Goal: Task Accomplishment & Management: Use online tool/utility

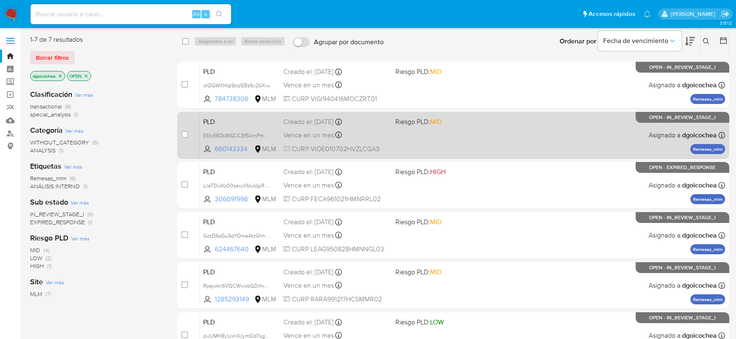
click at [214, 119] on span "PLD" at bounding box center [240, 121] width 74 height 11
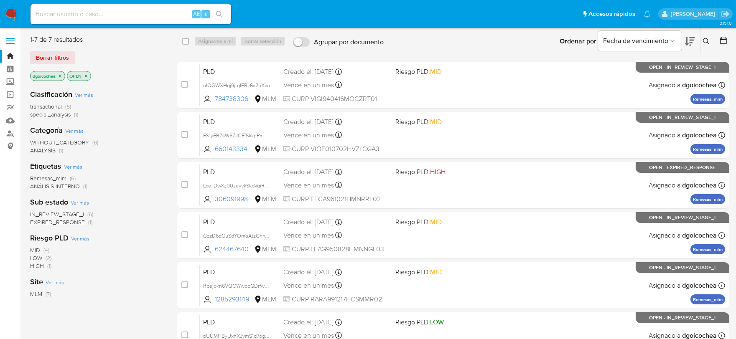
click at [706, 40] on icon at bounding box center [706, 41] width 7 height 7
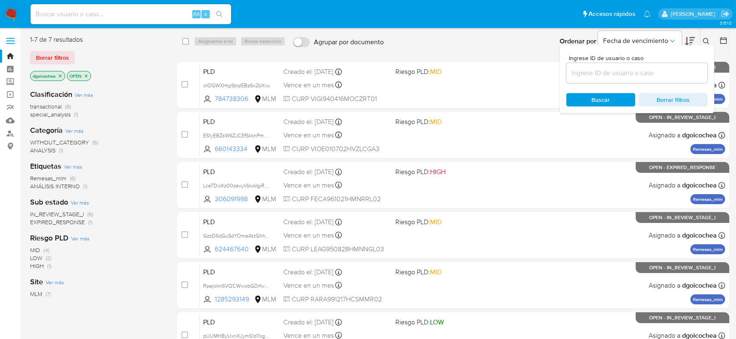
click at [599, 73] on input at bounding box center [636, 73] width 141 height 11
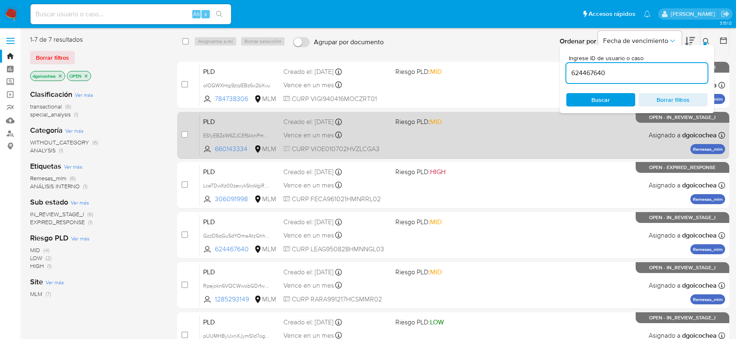
type input "624467640"
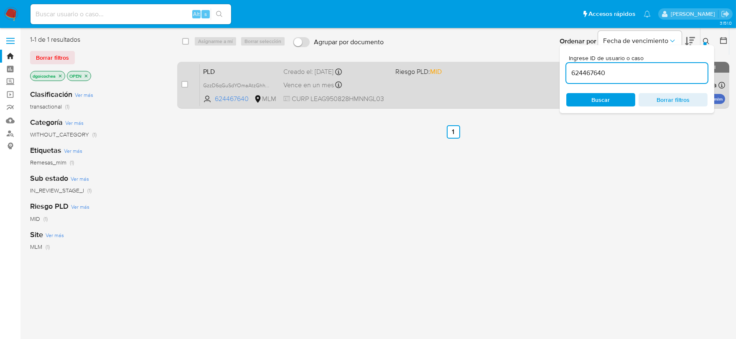
click at [208, 76] on span "PLD" at bounding box center [240, 71] width 74 height 11
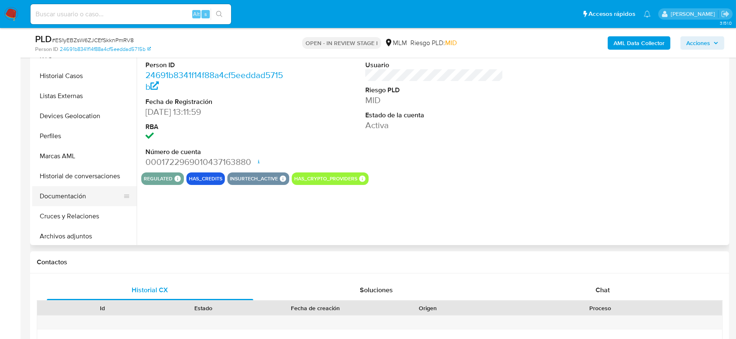
scroll to position [46, 0]
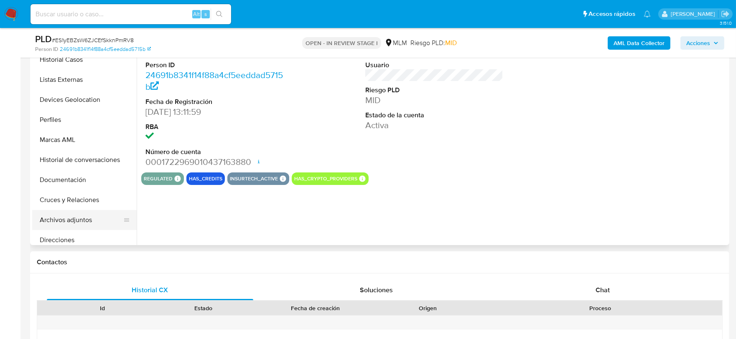
click at [80, 219] on button "Archivos adjuntos" at bounding box center [81, 220] width 98 height 20
select select "10"
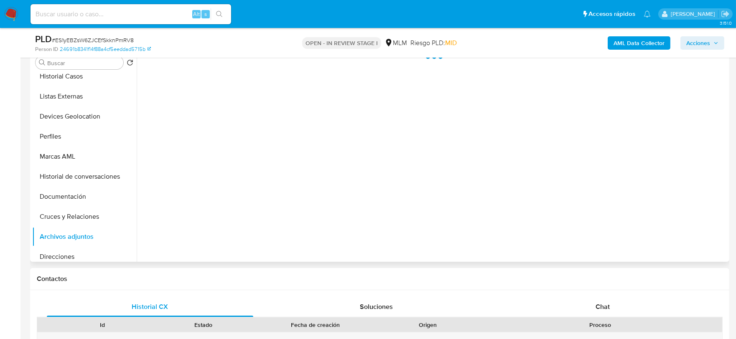
scroll to position [139, 0]
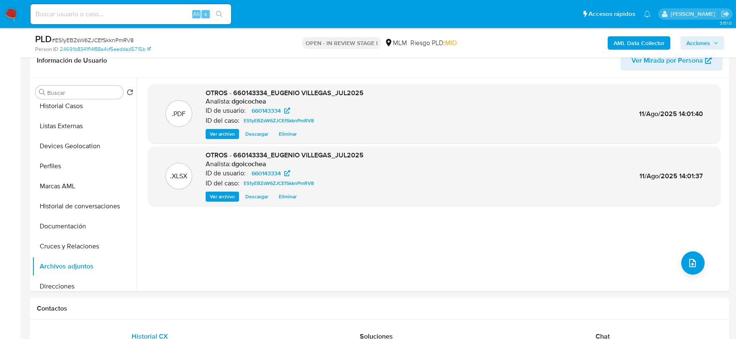
click at [698, 40] on span "Acciones" at bounding box center [698, 42] width 24 height 13
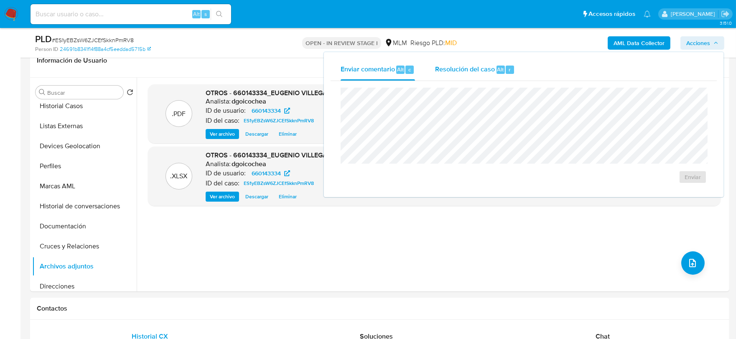
click at [455, 68] on span "Resolución del caso" at bounding box center [465, 69] width 60 height 10
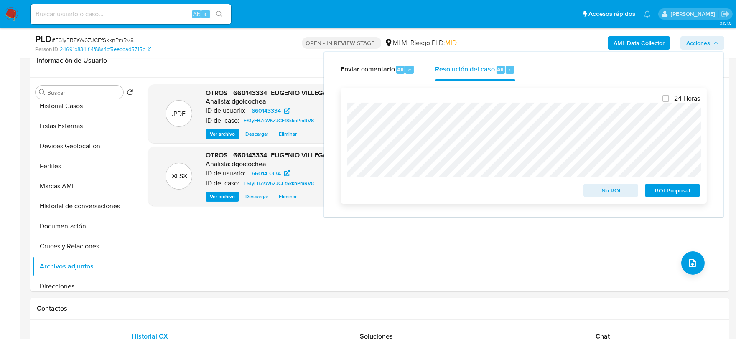
click at [627, 187] on span "No ROI" at bounding box center [610, 191] width 43 height 12
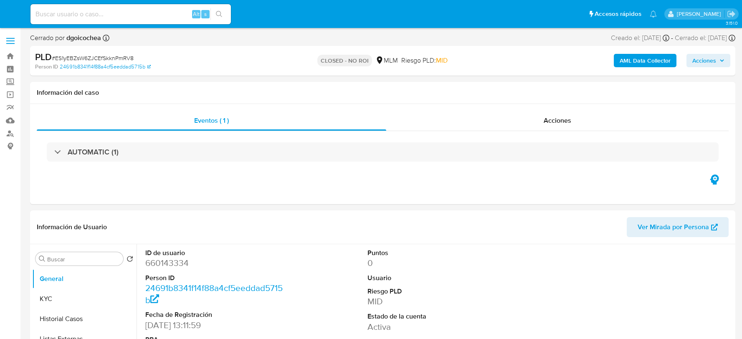
select select "10"
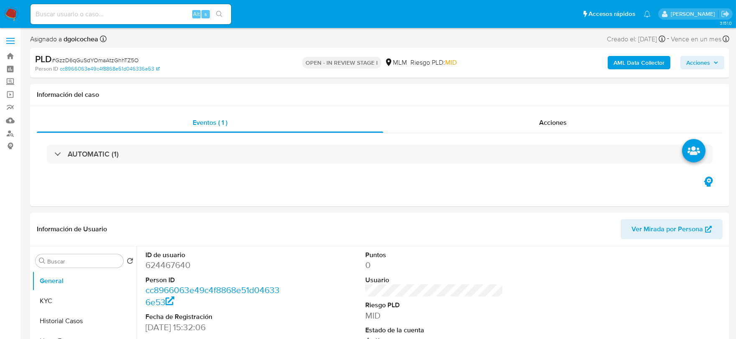
select select "10"
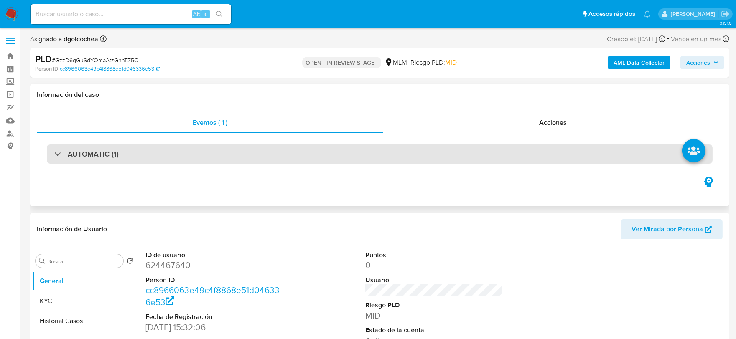
click at [111, 151] on h3 "AUTOMATIC (1)" at bounding box center [93, 154] width 51 height 9
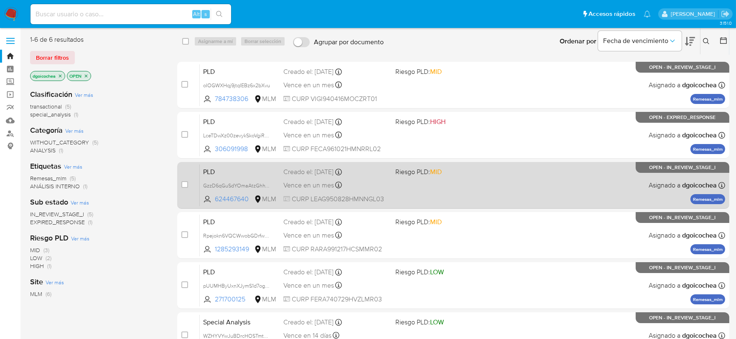
click at [211, 173] on span "PLD" at bounding box center [240, 171] width 74 height 11
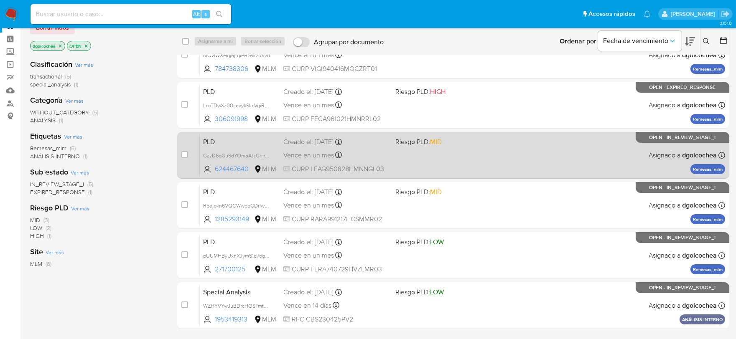
scroll to position [46, 0]
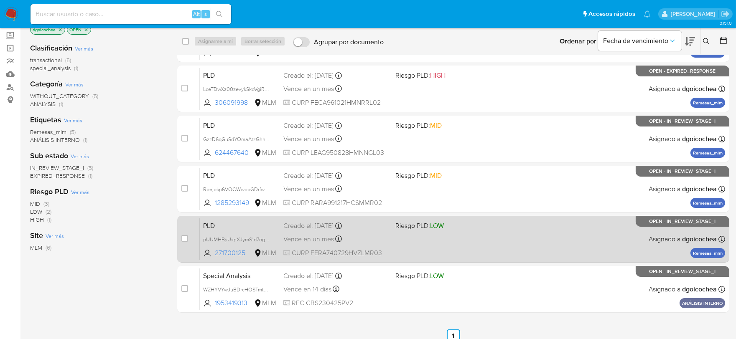
click at [210, 223] on span "PLD" at bounding box center [240, 225] width 74 height 11
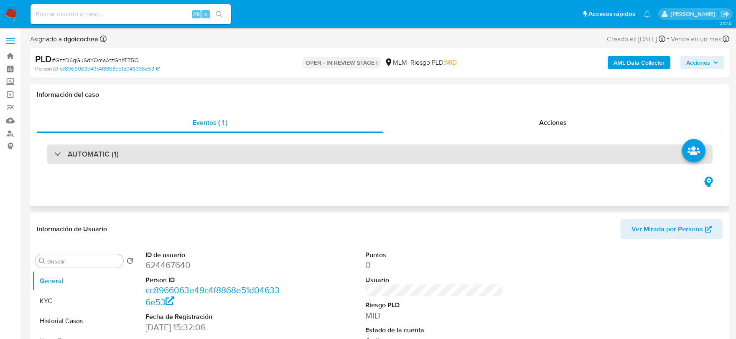
click at [89, 154] on h3 "AUTOMATIC (1)" at bounding box center [93, 154] width 51 height 9
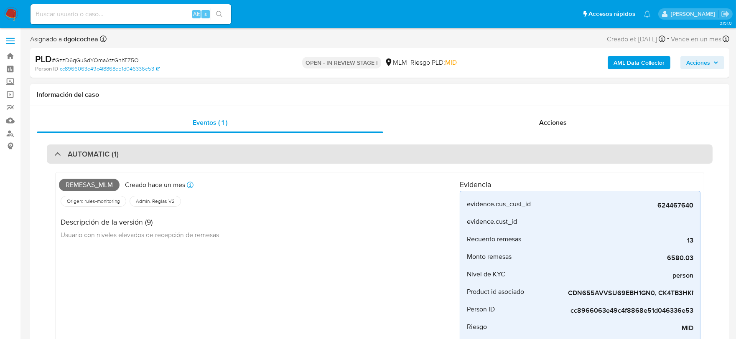
select select "10"
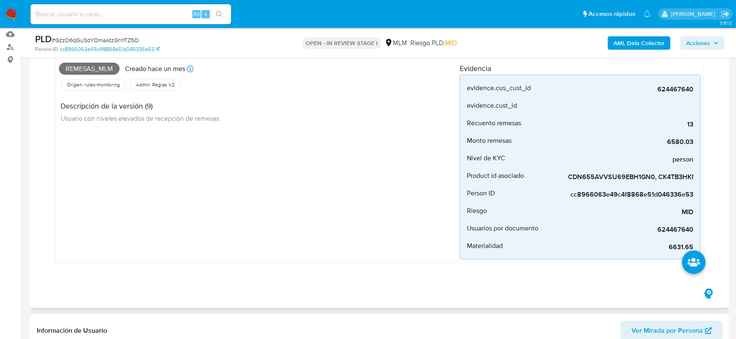
scroll to position [93, 0]
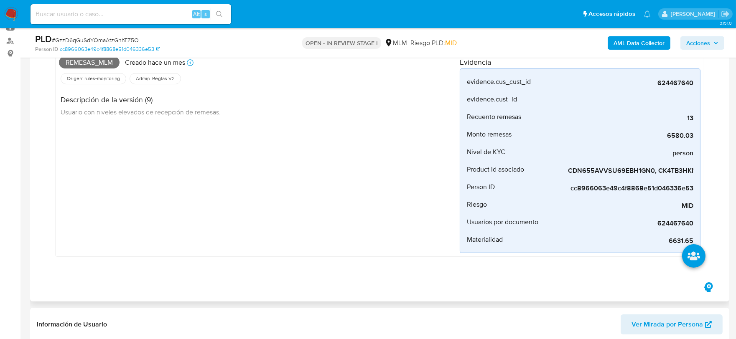
click at [215, 191] on div "Remesas_mlm Creado hace un mes Creado: 12/07/2025 03:08:11 Origen: rules-monito…" at bounding box center [259, 153] width 401 height 200
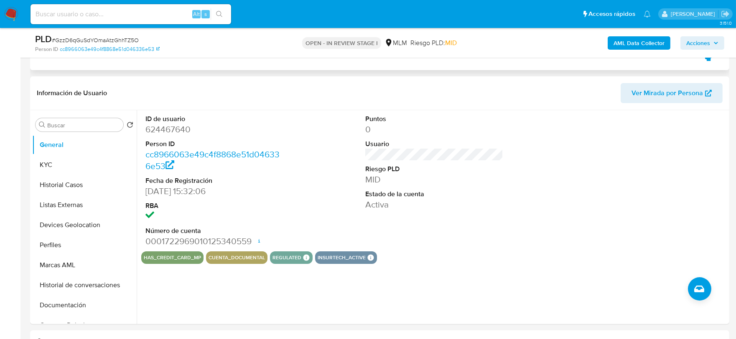
scroll to position [325, 0]
click at [493, 242] on div "Puntos 0 Usuario Riesgo PLD MID Estado de la cuenta Activa" at bounding box center [434, 180] width 147 height 141
click at [89, 166] on button "KYC" at bounding box center [81, 165] width 98 height 20
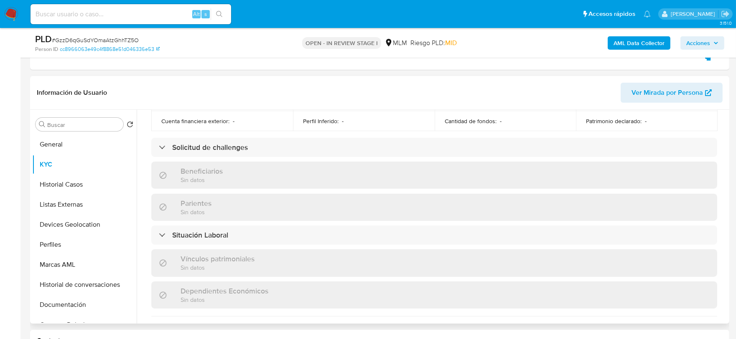
click at [145, 152] on div "Actualizado hace un mes Creado: 11/08/2020 14:32:12 Actualizado: 11/07/2025 07:…" at bounding box center [434, 164] width 586 height 716
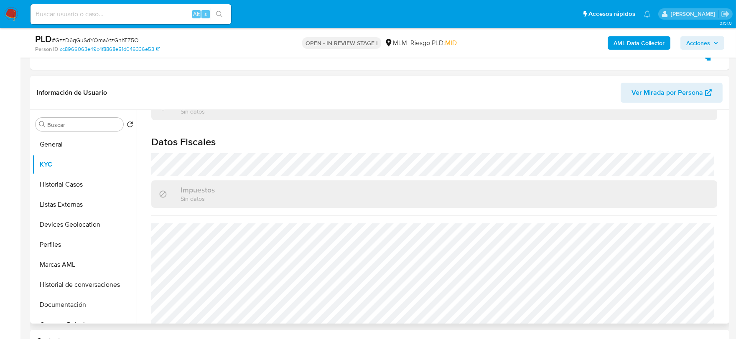
scroll to position [517, 0]
click at [76, 180] on button "Historial Casos" at bounding box center [81, 185] width 98 height 20
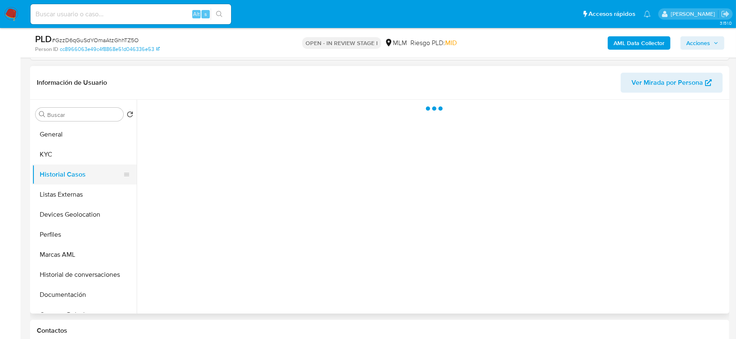
scroll to position [0, 0]
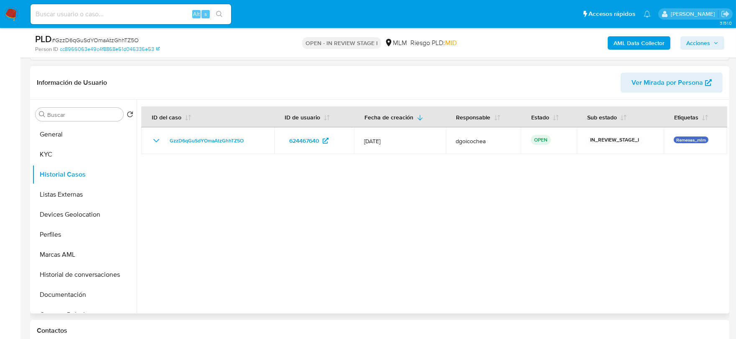
click at [316, 213] on div at bounding box center [432, 207] width 590 height 214
click at [94, 194] on button "Listas Externas" at bounding box center [81, 195] width 98 height 20
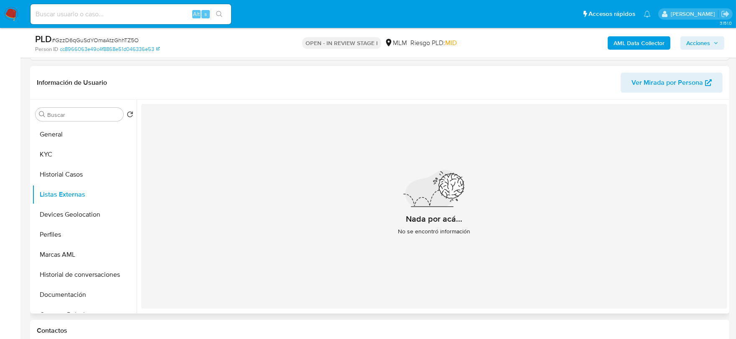
click at [297, 226] on div "Nada por acá... No se encontró información" at bounding box center [434, 206] width 586 height 205
click at [77, 214] on button "Devices Geolocation" at bounding box center [81, 215] width 98 height 20
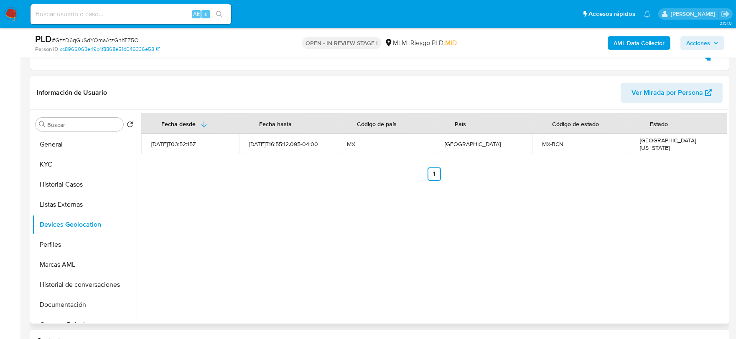
click at [282, 236] on div "Fecha desde Fecha hasta Código de país País Código de estado Estado 2021-08-06T…" at bounding box center [432, 217] width 590 height 214
click at [49, 235] on button "Perfiles" at bounding box center [81, 245] width 98 height 20
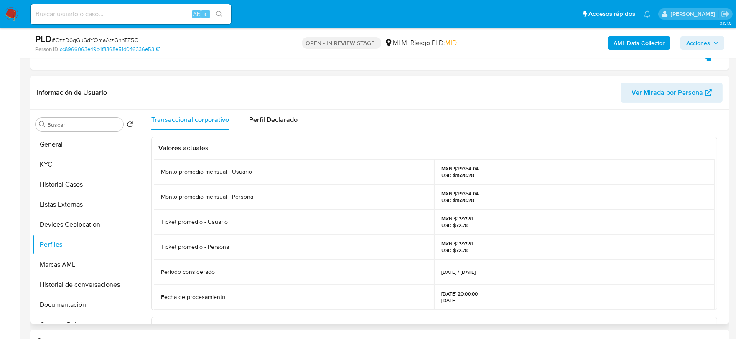
click at [145, 249] on div "Valores actuales Monto promedio mensual - Usuario MXN $29354.04 USD $1528.28 Mo…" at bounding box center [434, 324] width 586 height 389
click at [76, 300] on button "Documentación" at bounding box center [81, 305] width 98 height 20
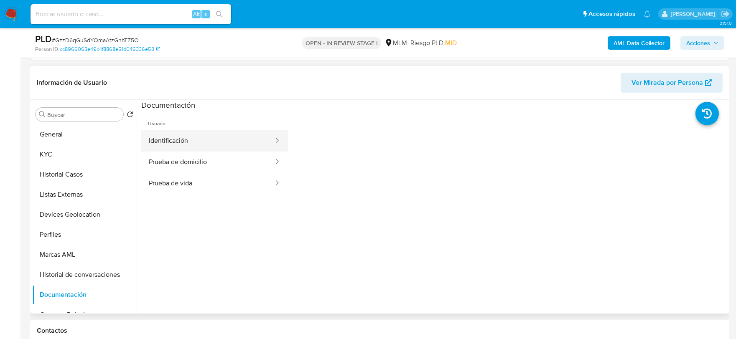
click at [211, 147] on button "Identificación" at bounding box center [207, 140] width 133 height 21
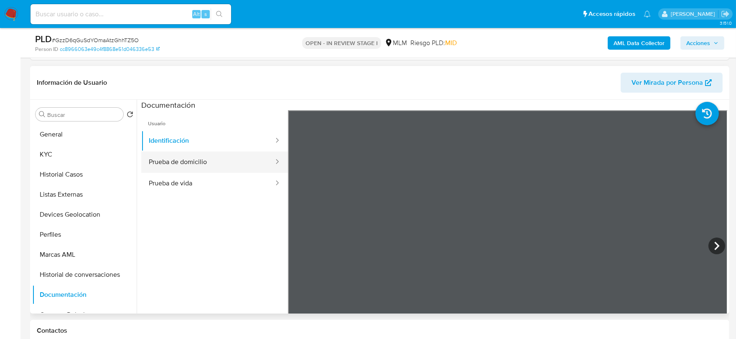
click at [185, 160] on button "Prueba de domicilio" at bounding box center [207, 162] width 133 height 21
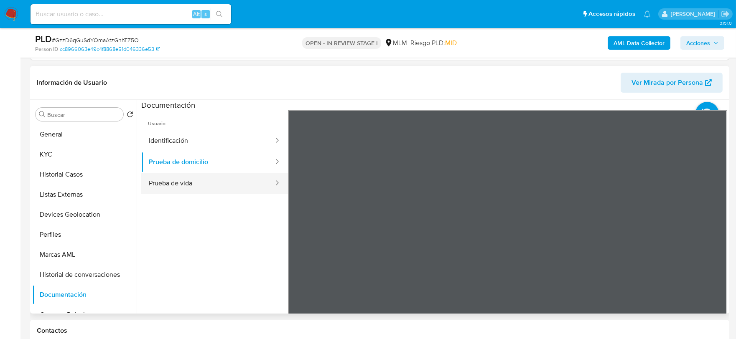
click at [213, 178] on button "Prueba de vida" at bounding box center [207, 183] width 133 height 21
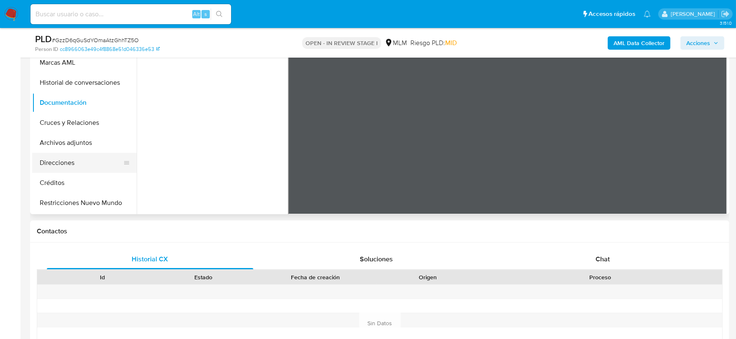
scroll to position [418, 0]
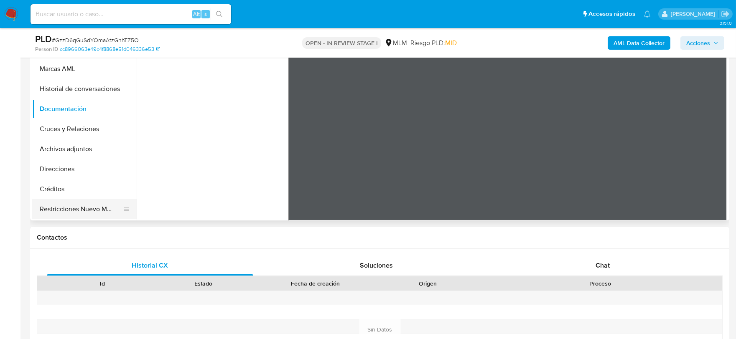
click at [67, 205] on button "Restricciones Nuevo Mundo" at bounding box center [81, 209] width 98 height 20
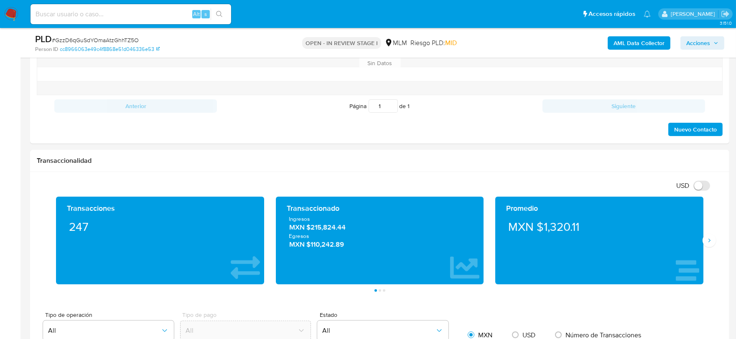
scroll to position [696, 0]
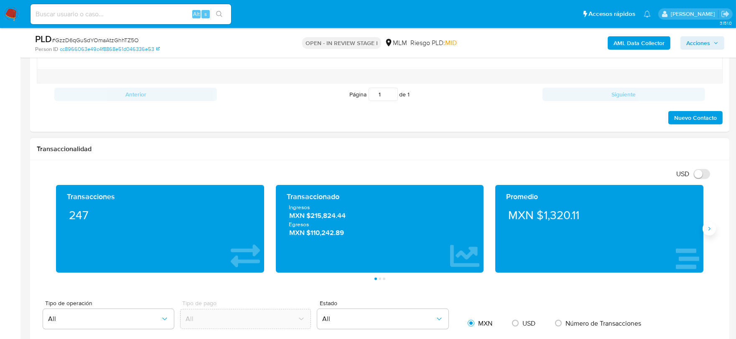
click at [707, 229] on icon "Siguiente" at bounding box center [709, 229] width 7 height 7
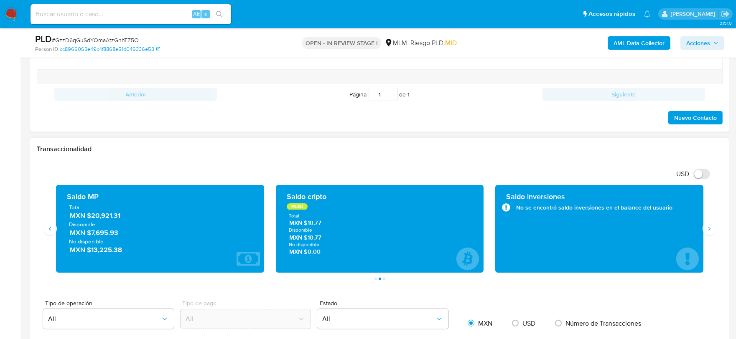
click at [440, 145] on div "Transaccionalidad" at bounding box center [379, 149] width 699 height 22
drag, startPoint x: 127, startPoint y: 218, endPoint x: 91, endPoint y: 219, distance: 36.8
click at [91, 219] on span "MXN $20,921.31" at bounding box center [160, 216] width 181 height 10
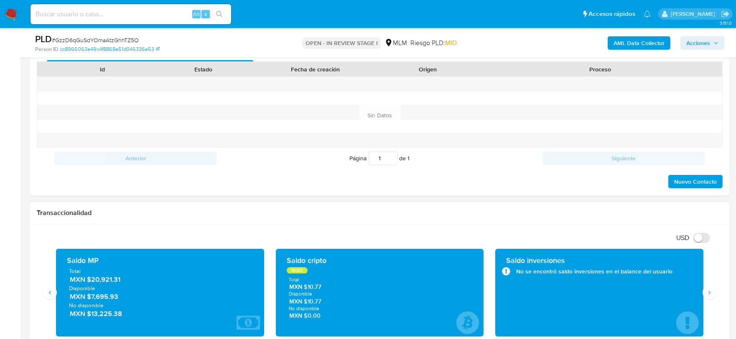
scroll to position [557, 0]
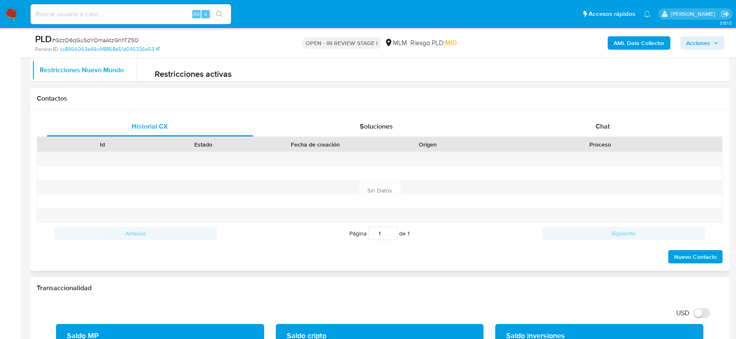
click at [314, 109] on div "Contactos" at bounding box center [379, 99] width 699 height 22
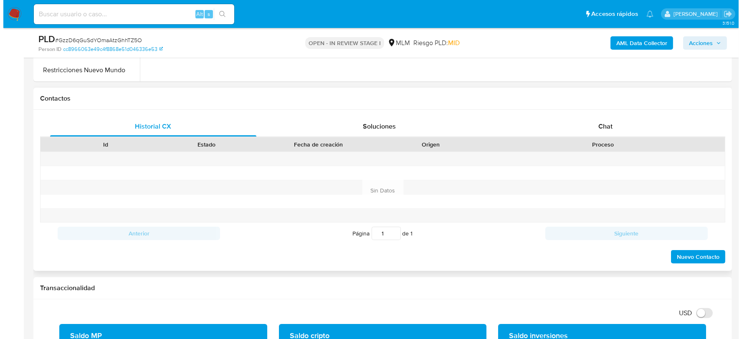
scroll to position [345, 0]
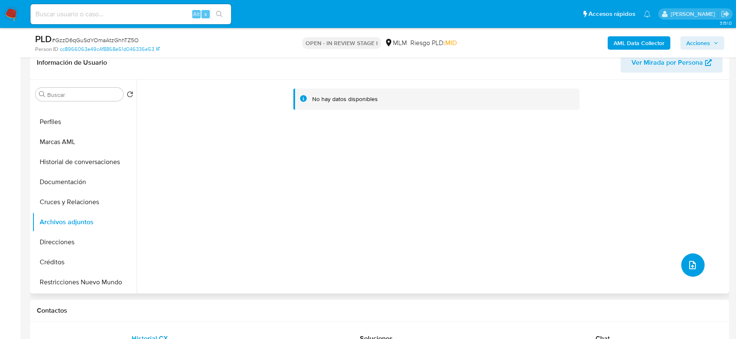
click at [690, 260] on icon "upload-file" at bounding box center [692, 265] width 10 height 10
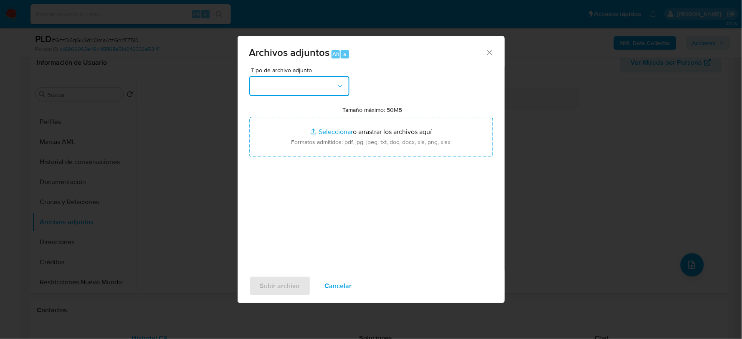
click at [296, 84] on button "button" at bounding box center [299, 86] width 100 height 20
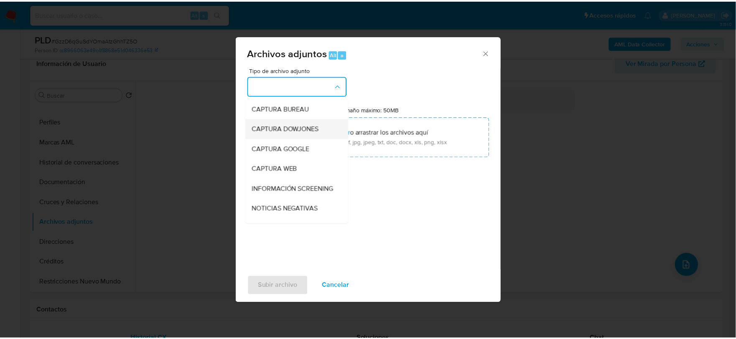
scroll to position [63, 0]
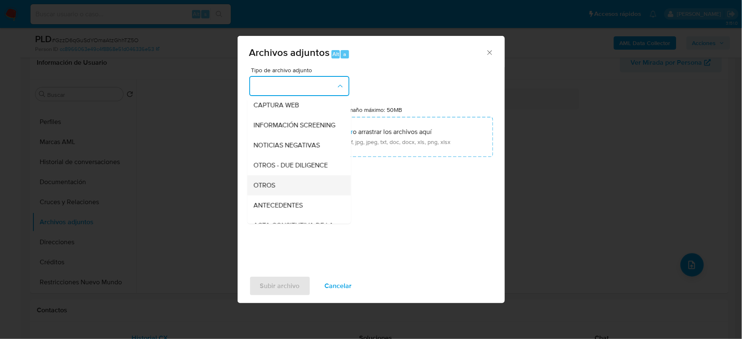
click at [286, 193] on div "OTROS" at bounding box center [296, 185] width 85 height 20
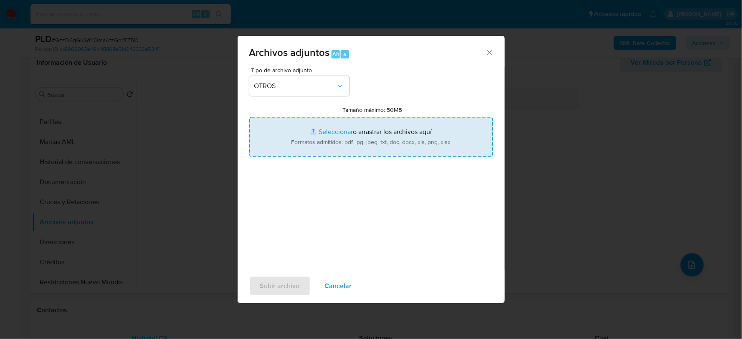
type input "C:\fakepath\624467640_GILBERTO LEON_JUL2025.pdf"
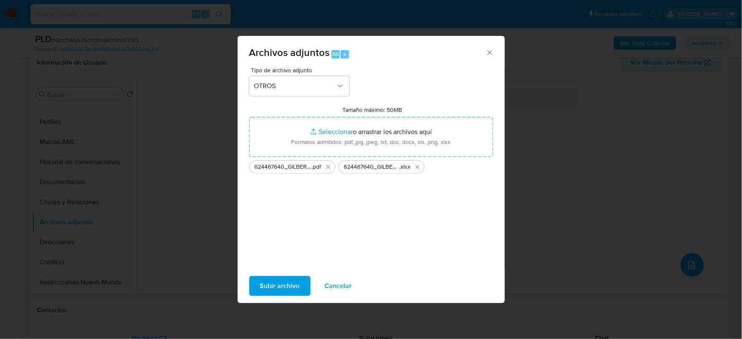
click at [273, 285] on span "Subir archivo" at bounding box center [280, 286] width 40 height 18
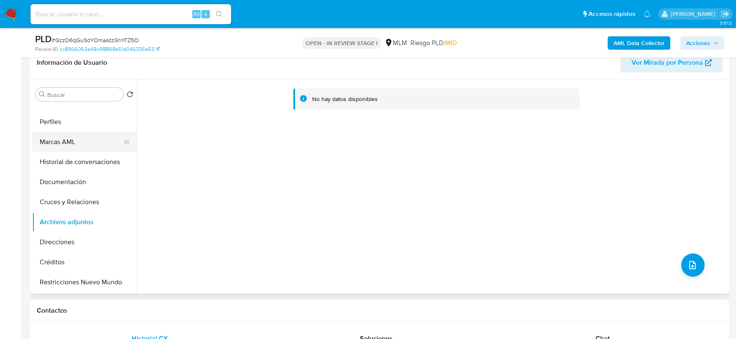
scroll to position [0, 0]
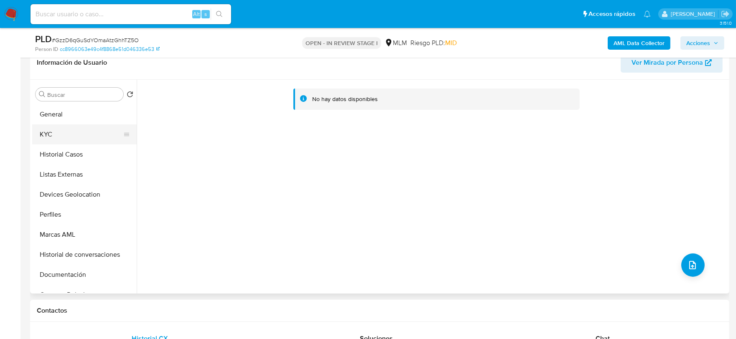
click at [59, 135] on button "KYC" at bounding box center [81, 134] width 98 height 20
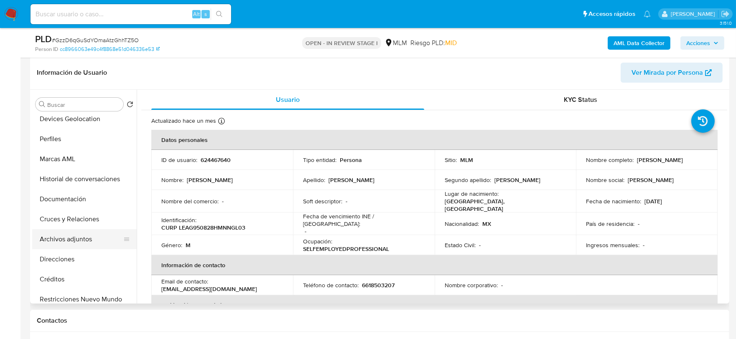
scroll to position [93, 0]
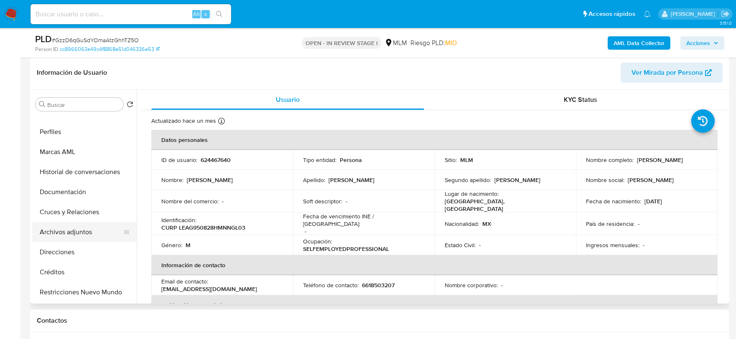
click at [81, 227] on button "Archivos adjuntos" at bounding box center [81, 232] width 98 height 20
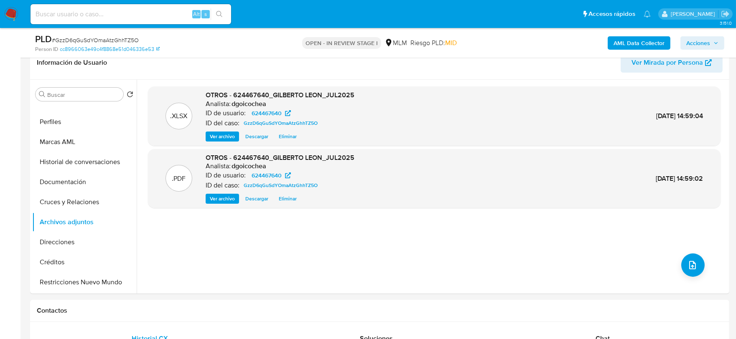
click at [701, 38] on span "Acciones" at bounding box center [698, 42] width 24 height 13
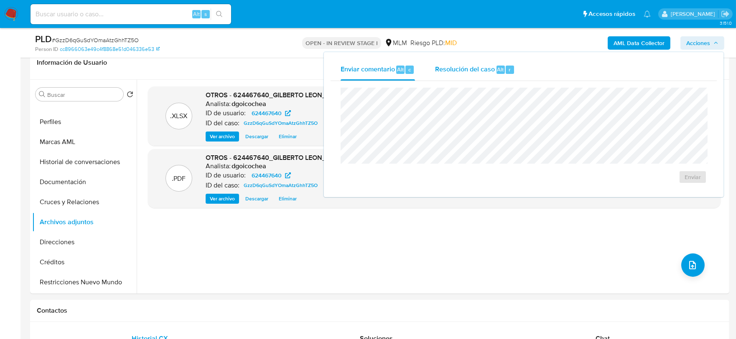
click at [460, 76] on div "Resolución del caso Alt r" at bounding box center [475, 70] width 80 height 22
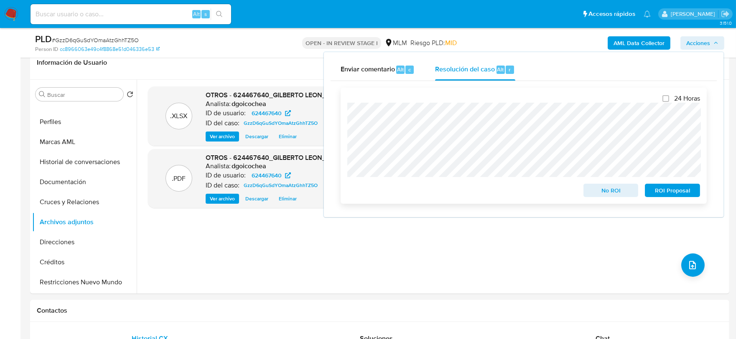
click at [602, 185] on span "No ROI" at bounding box center [610, 191] width 43 height 12
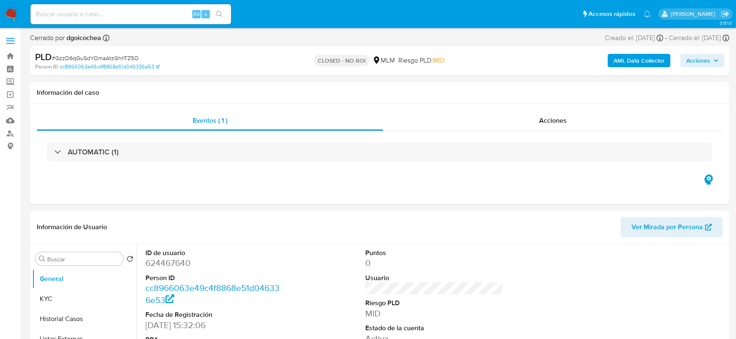
select select "10"
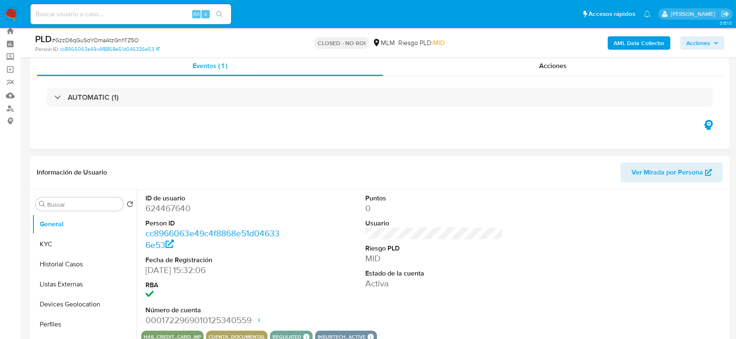
scroll to position [46, 0]
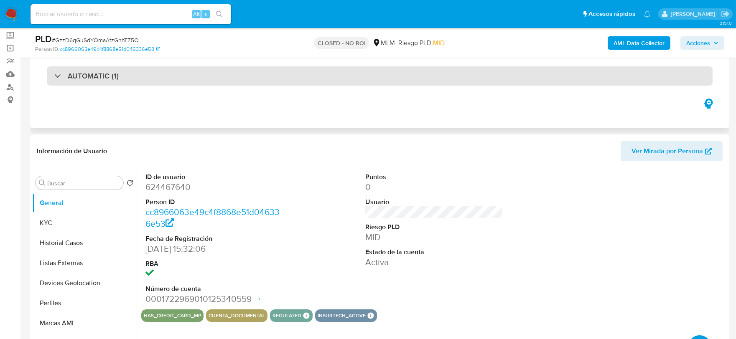
click at [97, 76] on h3 "AUTOMATIC (1)" at bounding box center [93, 75] width 51 height 9
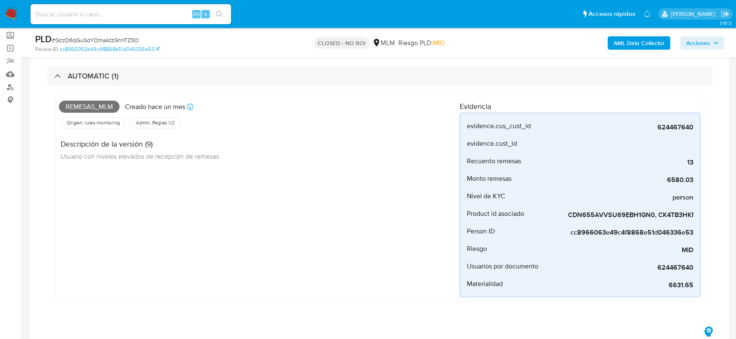
click at [253, 216] on div "Remesas_mlm Creado hace un mes Creado: 12/07/2025 03:08:11 Origen: rules-monito…" at bounding box center [259, 198] width 401 height 200
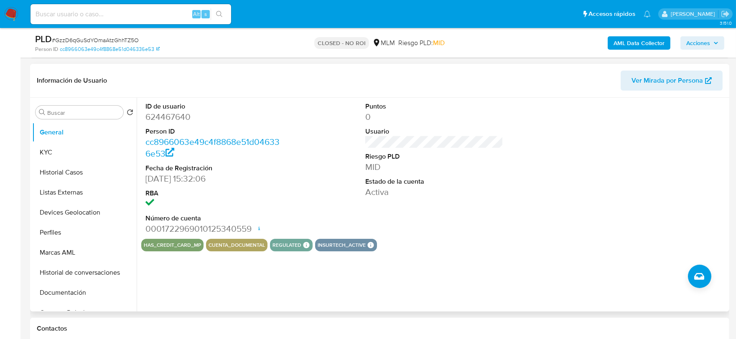
scroll to position [371, 0]
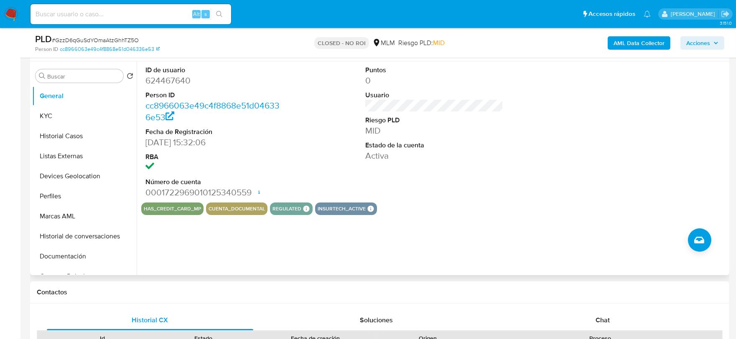
click at [431, 234] on div "ID de usuario 624467640 Person ID cc8966063e49c4f8868e51d046336e53 Fecha de Reg…" at bounding box center [432, 168] width 590 height 214
click at [41, 114] on button "KYC" at bounding box center [81, 116] width 98 height 20
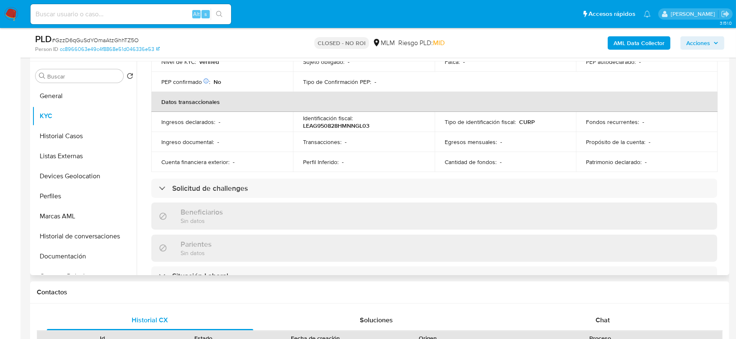
scroll to position [278, 0]
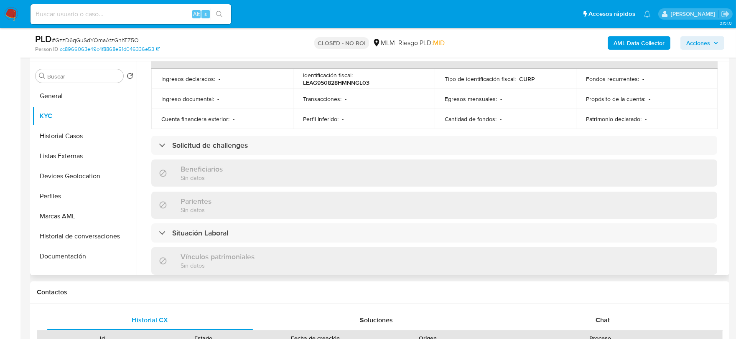
click at [145, 145] on div "Actualizado hace un mes Creado: 11/08/2020 14:32:12 Actualizado: 11/07/2025 07:…" at bounding box center [434, 162] width 586 height 716
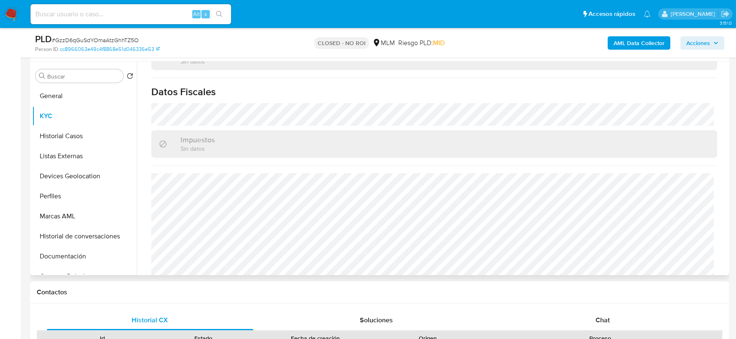
scroll to position [516, 0]
click at [59, 129] on button "Historial Casos" at bounding box center [81, 136] width 98 height 20
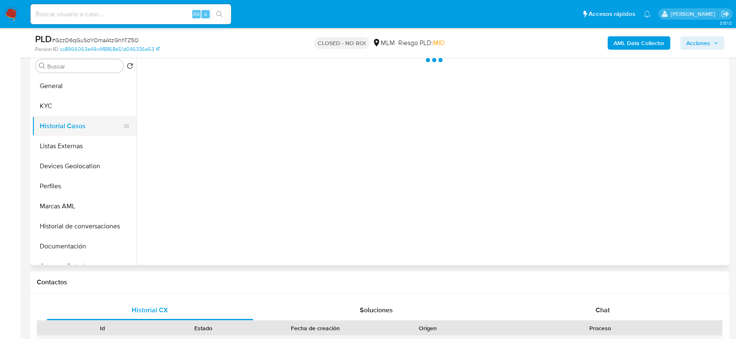
scroll to position [0, 0]
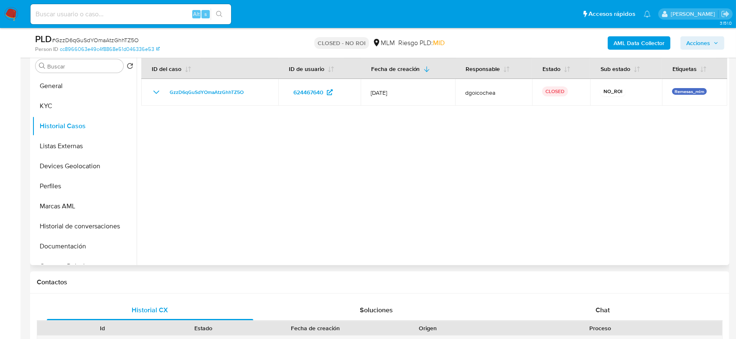
click at [333, 153] on div at bounding box center [432, 158] width 590 height 214
click at [61, 152] on button "Listas Externas" at bounding box center [81, 146] width 98 height 20
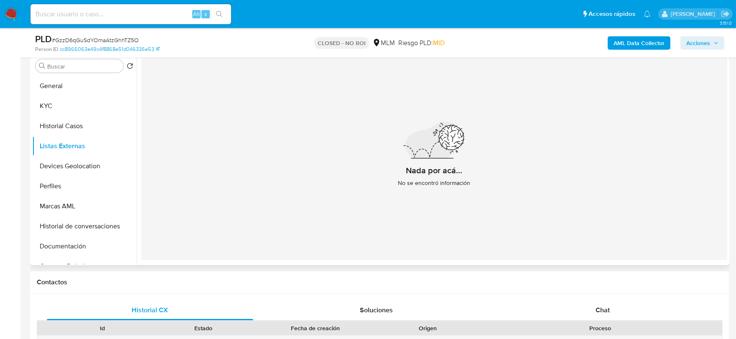
click at [253, 198] on div "Nada por acá... No se encontró información" at bounding box center [434, 158] width 586 height 205
click at [63, 167] on button "Devices Geolocation" at bounding box center [81, 166] width 98 height 20
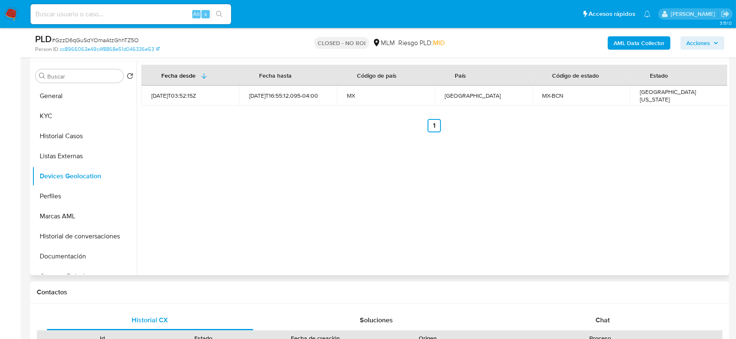
click at [284, 216] on div "Fecha desde Fecha hasta Código de país País Código de estado Estado 2021-08-06T…" at bounding box center [432, 168] width 590 height 214
click at [71, 193] on button "Perfiles" at bounding box center [81, 196] width 98 height 20
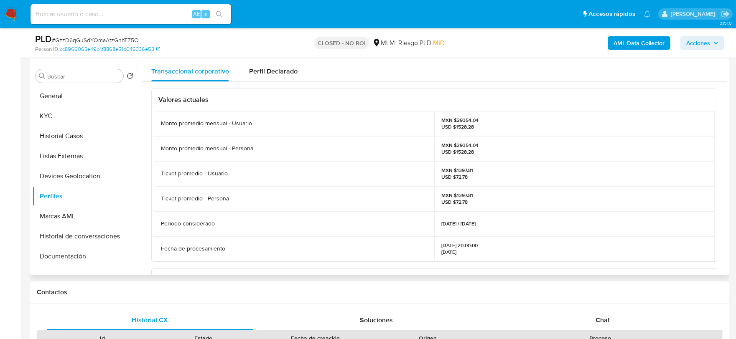
click at [149, 186] on div "Valores actuales Monto promedio mensual - Usuario MXN $29354.04 USD $1528.28 Mo…" at bounding box center [434, 276] width 586 height 389
click at [86, 254] on button "Documentación" at bounding box center [81, 256] width 98 height 20
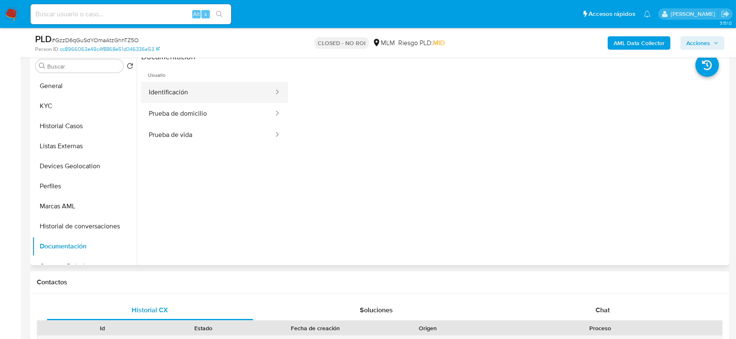
click at [197, 92] on button "Identificación" at bounding box center [207, 92] width 133 height 21
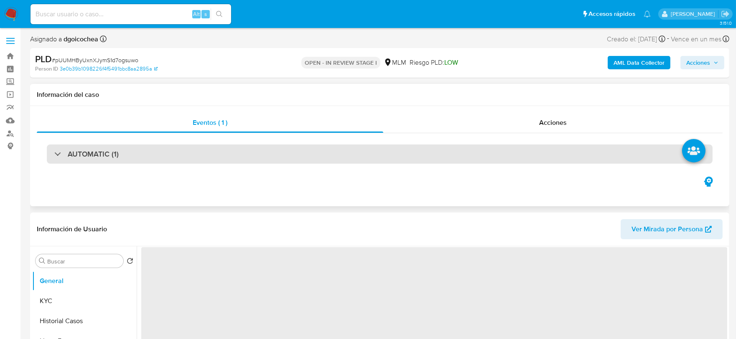
click at [104, 155] on h3 "AUTOMATIC (1)" at bounding box center [93, 154] width 51 height 9
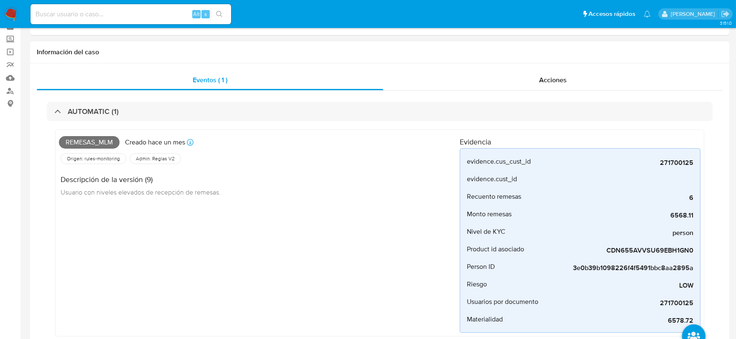
select select "10"
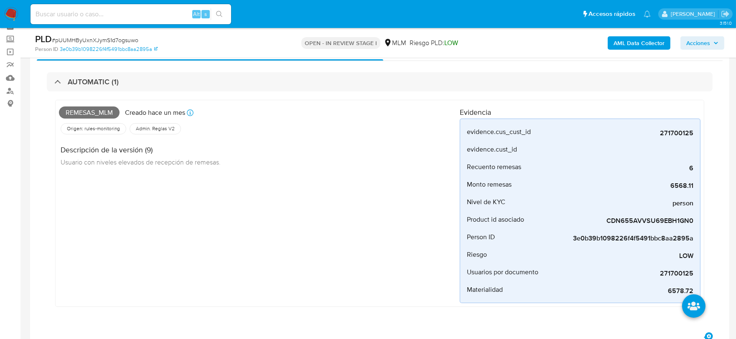
scroll to position [93, 0]
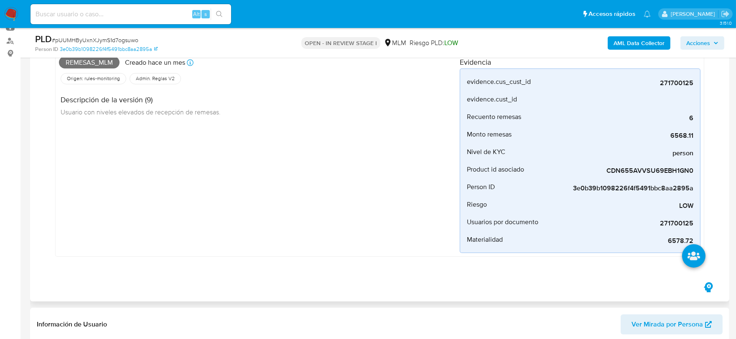
click at [270, 223] on div "Remesas_mlm Creado [DATE] Creado: [DATE] 03:07:41 Origen: rules-monitoring Refe…" at bounding box center [259, 153] width 401 height 200
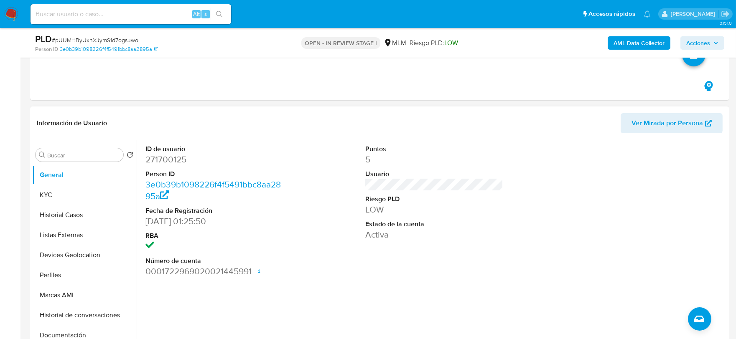
scroll to position [371, 0]
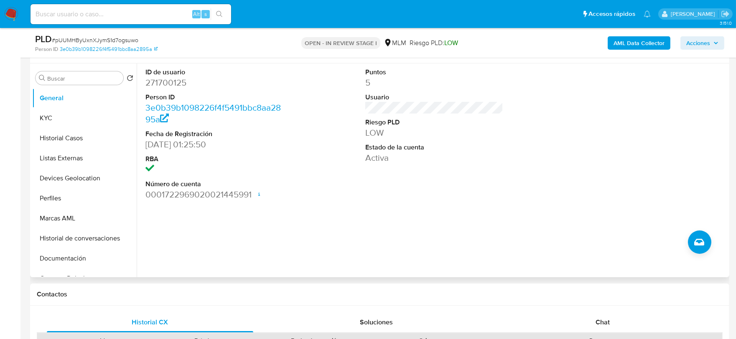
click at [408, 216] on div "ID de usuario 271700125 Person ID 3e0b39b1098226f4f5491bbc8aa2895a Fecha de Reg…" at bounding box center [432, 170] width 590 height 214
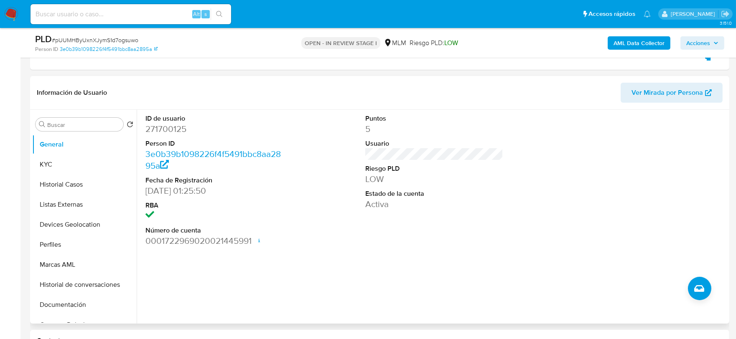
click at [414, 242] on div "Puntos 5 Usuario Riesgo PLD LOW Estado de la cuenta Activa" at bounding box center [434, 180] width 147 height 141
click at [68, 170] on button "KYC" at bounding box center [81, 165] width 98 height 20
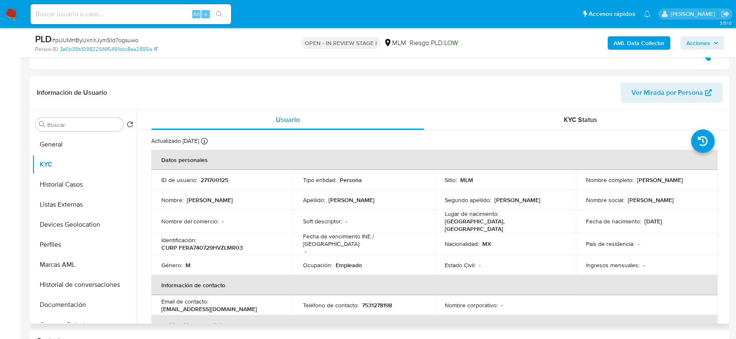
scroll to position [46, 0]
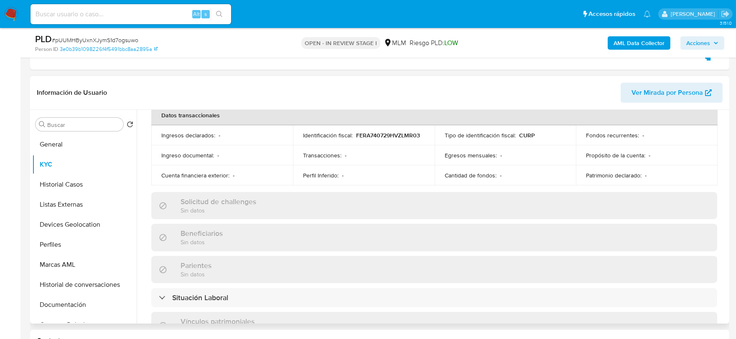
scroll to position [278, 0]
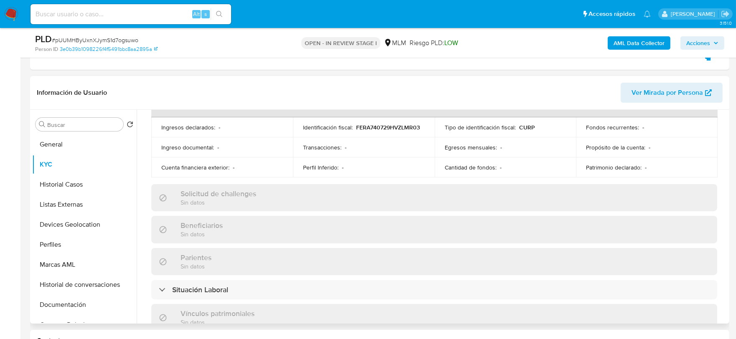
click at [142, 165] on div "Actualizado [DATE] Creado: [DATE] 15:32:24 Actualizado: [DATE] 22:24:26 Datos p…" at bounding box center [434, 214] width 586 height 724
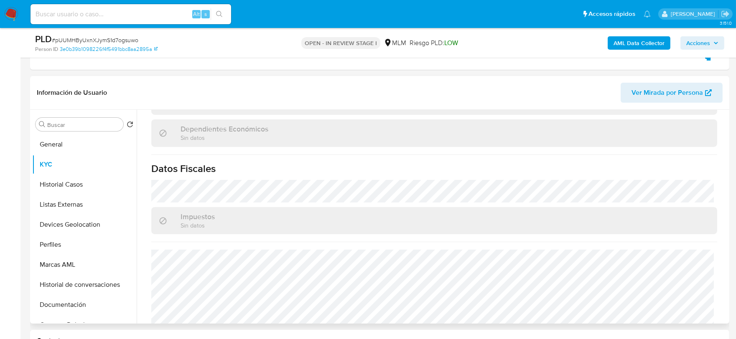
scroll to position [525, 0]
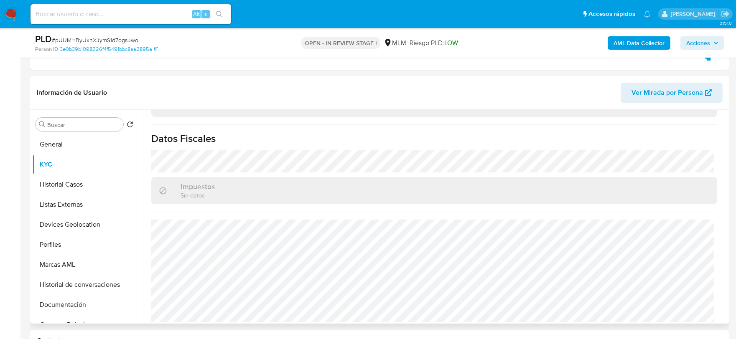
click at [81, 188] on button "Historial Casos" at bounding box center [81, 185] width 98 height 20
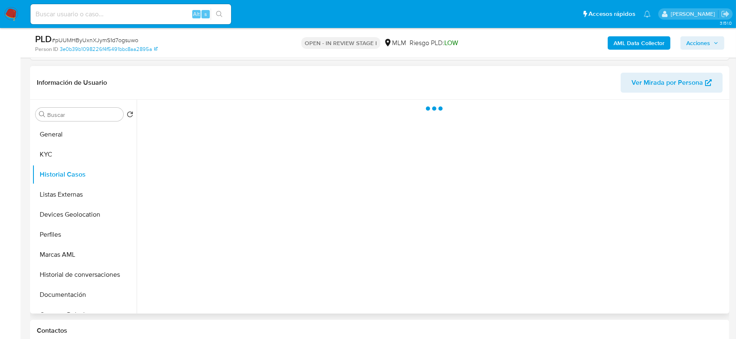
scroll to position [0, 0]
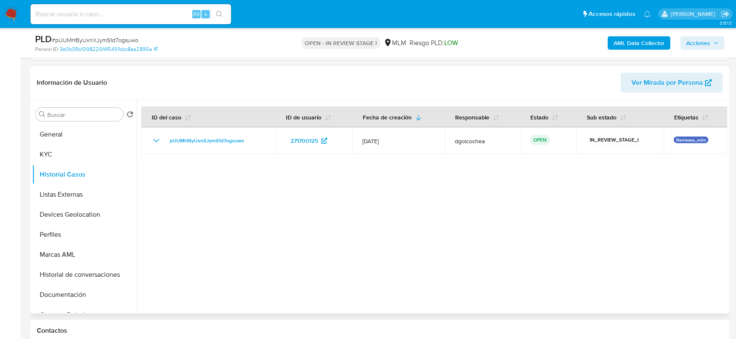
click at [323, 221] on div at bounding box center [432, 207] width 590 height 214
click at [66, 193] on button "Listas Externas" at bounding box center [81, 195] width 98 height 20
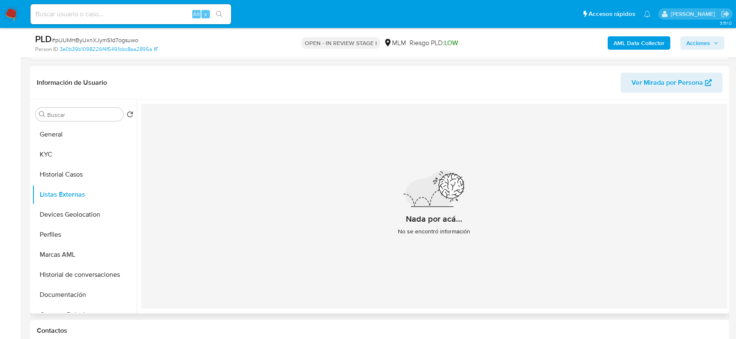
click at [259, 226] on div "Nada por acá... No se encontró información" at bounding box center [434, 206] width 586 height 205
click at [74, 213] on button "Devices Geolocation" at bounding box center [81, 215] width 98 height 20
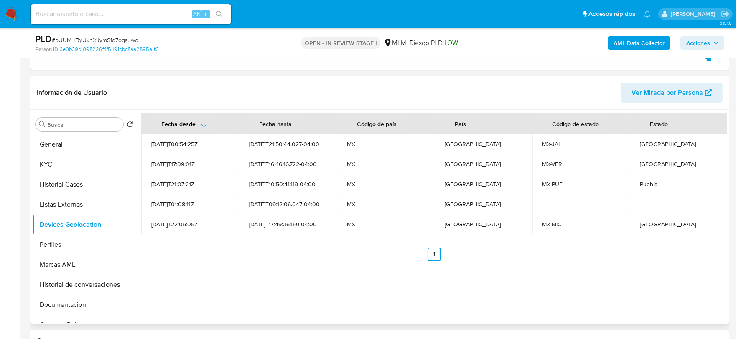
click at [287, 278] on div "Fecha desde [GEOGRAPHIC_DATA] hasta Código de país País Código de estado Estado…" at bounding box center [432, 217] width 590 height 214
click at [69, 247] on button "Perfiles" at bounding box center [81, 245] width 98 height 20
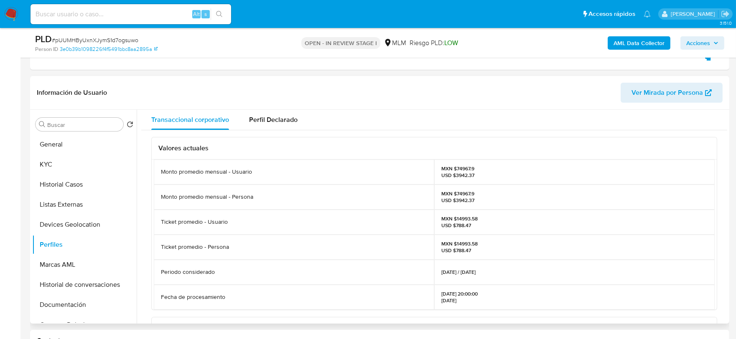
click at [147, 263] on div "Valores actuales Monto promedio mensual - Usuario MXN $74967.9 USD $3942.37 Mon…" at bounding box center [434, 324] width 586 height 389
click at [84, 311] on button "Documentación" at bounding box center [84, 305] width 104 height 20
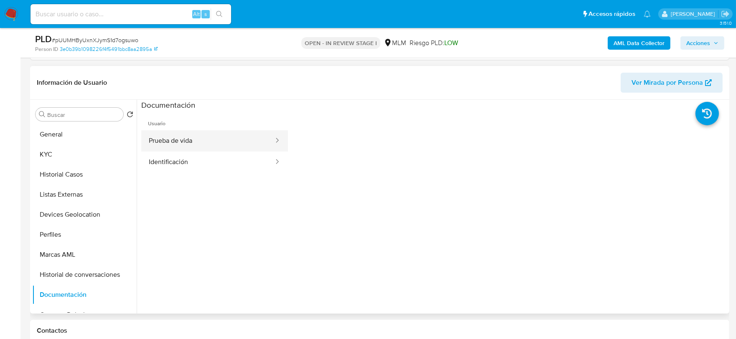
click at [216, 135] on button "Prueba de vida" at bounding box center [207, 140] width 133 height 21
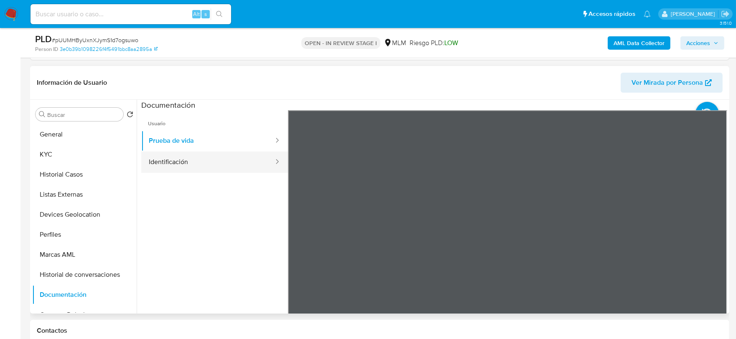
click at [211, 164] on button "Identificación" at bounding box center [207, 162] width 133 height 21
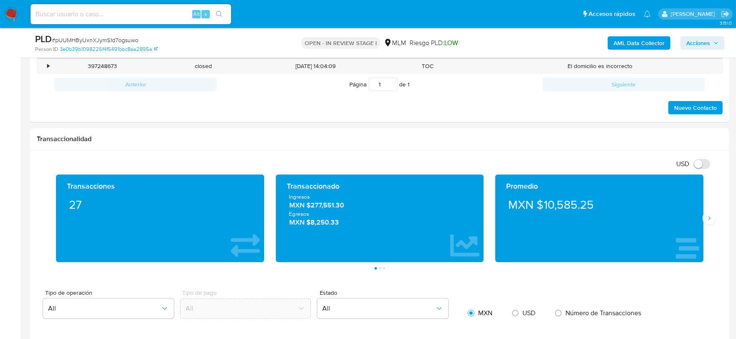
scroll to position [658, 0]
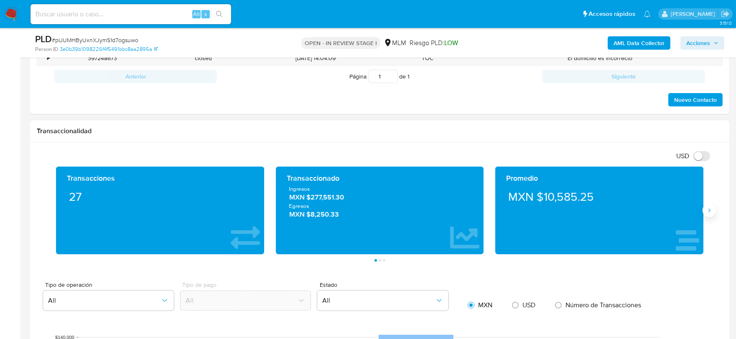
click at [713, 209] on button "Siguiente" at bounding box center [708, 210] width 13 height 13
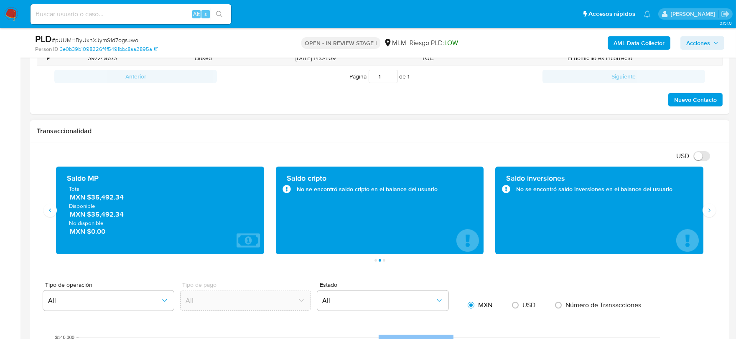
drag, startPoint x: 127, startPoint y: 197, endPoint x: 91, endPoint y: 201, distance: 36.1
click at [91, 201] on span "MXN $35,492.34" at bounding box center [160, 198] width 181 height 10
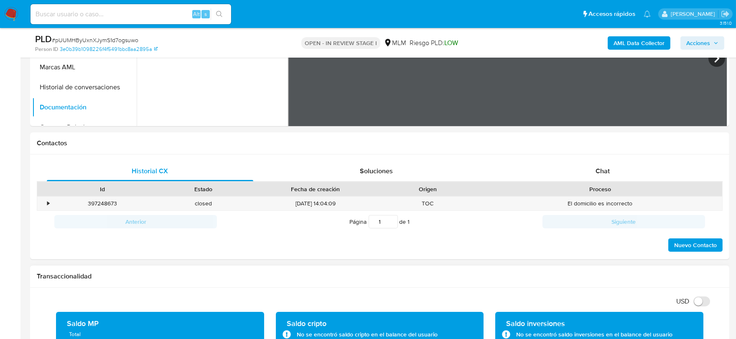
scroll to position [333, 0]
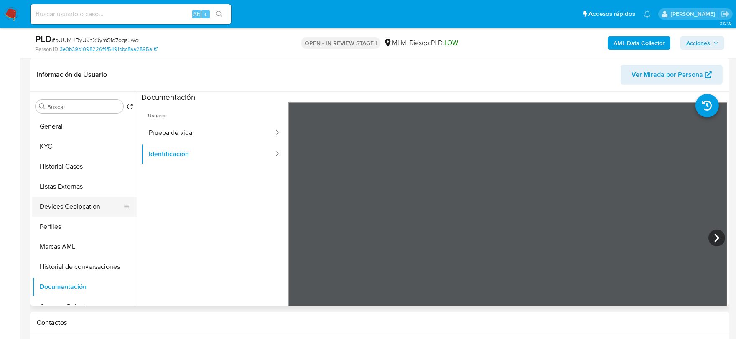
click at [61, 201] on button "Devices Geolocation" at bounding box center [81, 207] width 98 height 20
